Goal: Transaction & Acquisition: Book appointment/travel/reservation

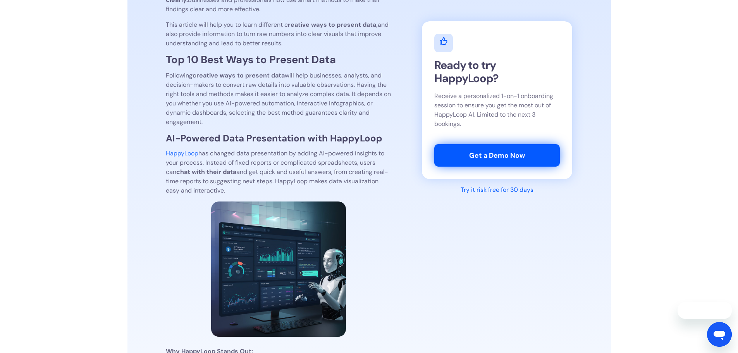
drag, startPoint x: 0, startPoint y: 0, endPoint x: 506, endPoint y: 159, distance: 530.3
click at [506, 159] on link "Get a Demo Now" at bounding box center [497, 155] width 125 height 22
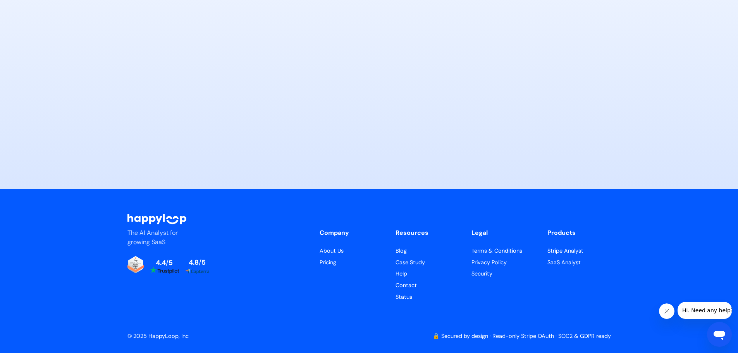
scroll to position [3677, 0]
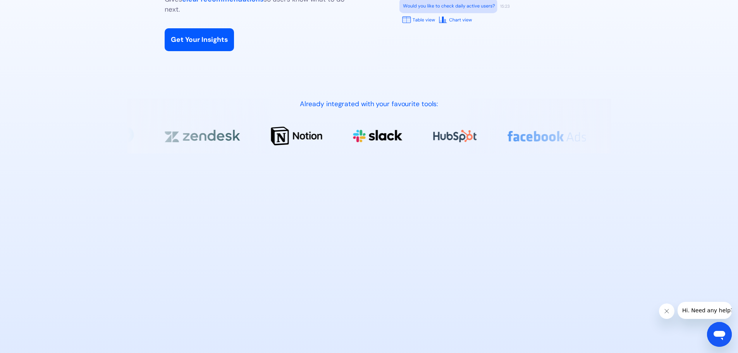
scroll to position [465, 0]
